Goal: Information Seeking & Learning: Learn about a topic

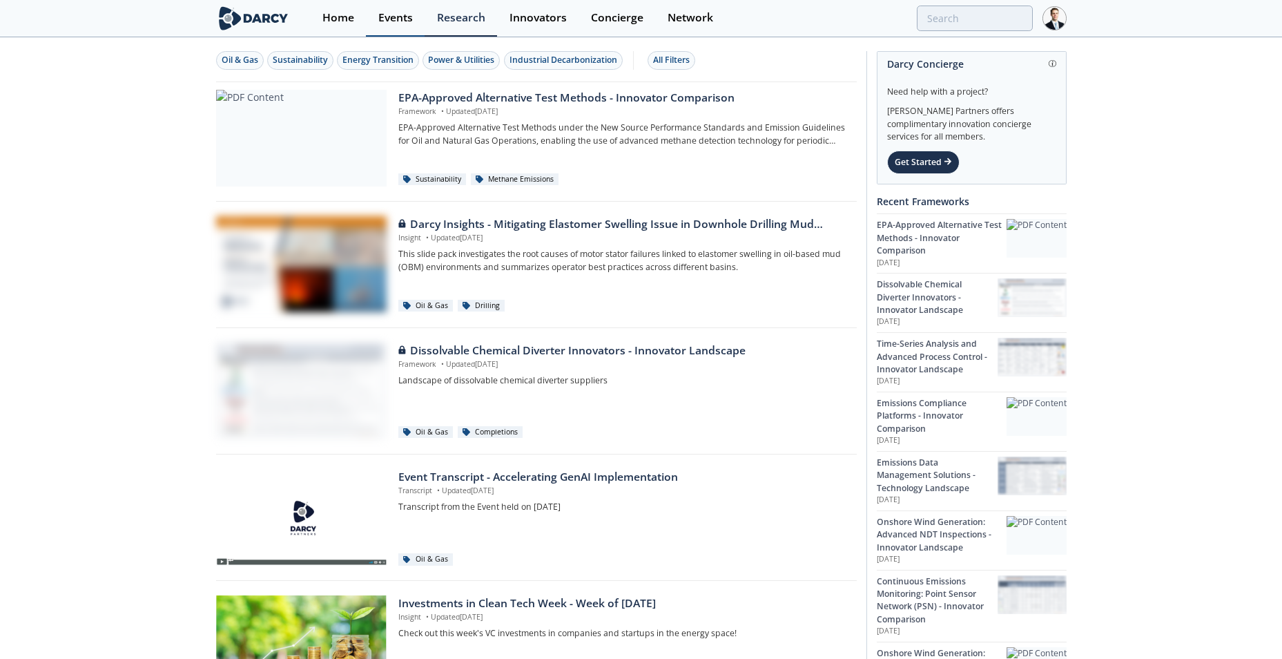
click at [401, 20] on div "Events" at bounding box center [395, 17] width 35 height 11
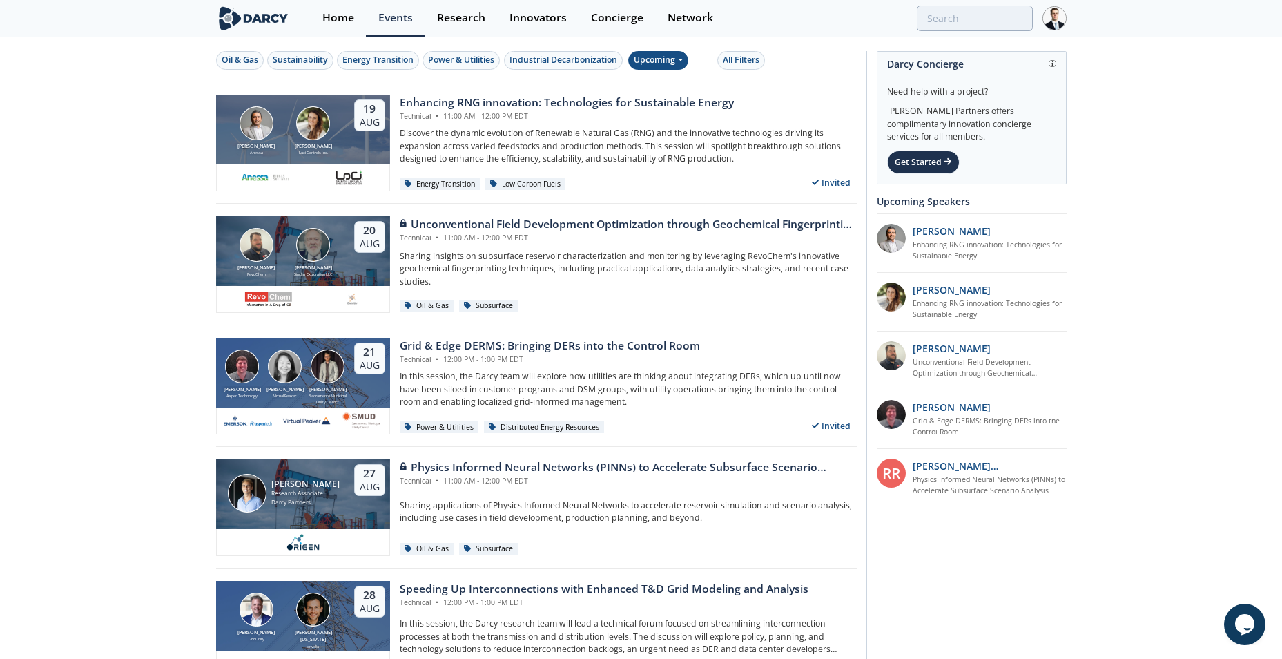
click at [681, 63] on icon at bounding box center [680, 59] width 6 height 8
click at [665, 104] on div "Past" at bounding box center [675, 106] width 86 height 22
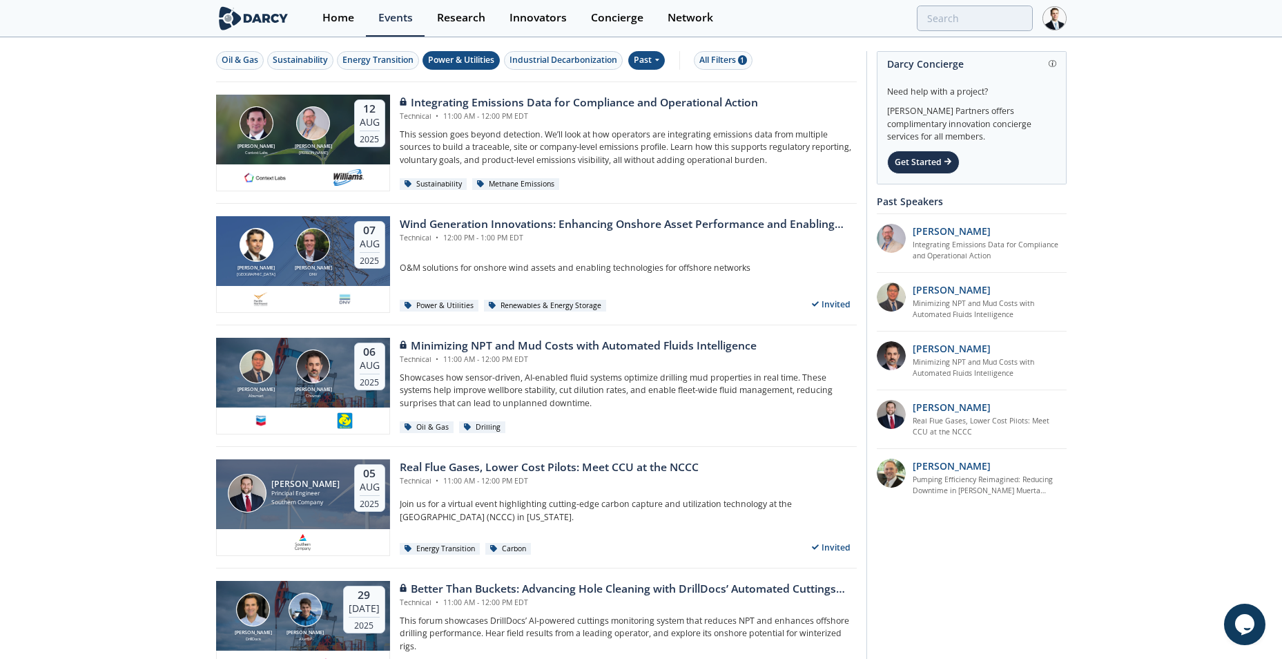
click at [465, 60] on div "Power & Utilities" at bounding box center [461, 60] width 66 height 12
